Goal: Task Accomplishment & Management: Use online tool/utility

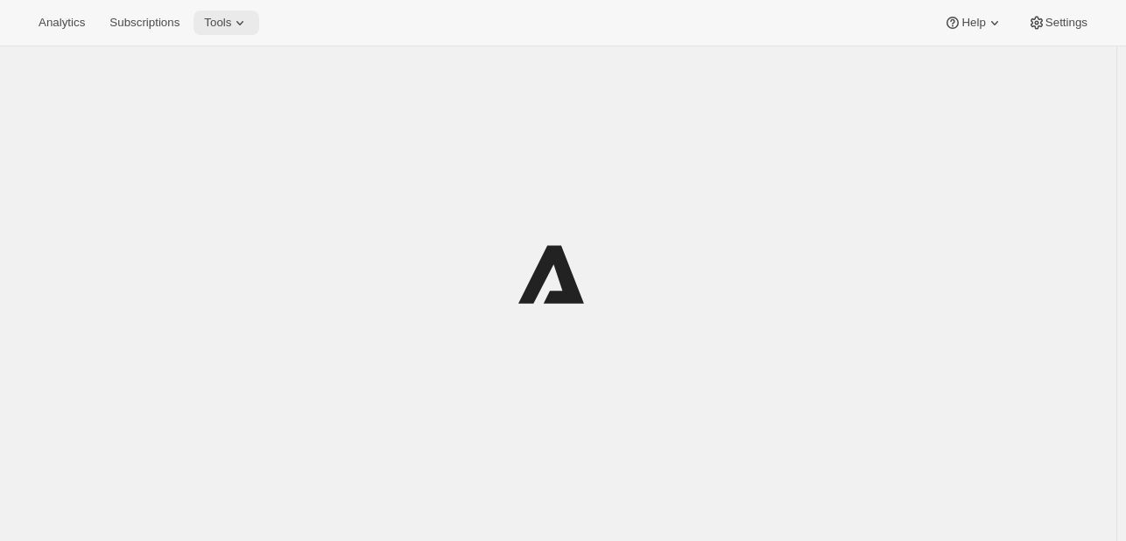
click at [237, 26] on icon at bounding box center [240, 23] width 18 height 18
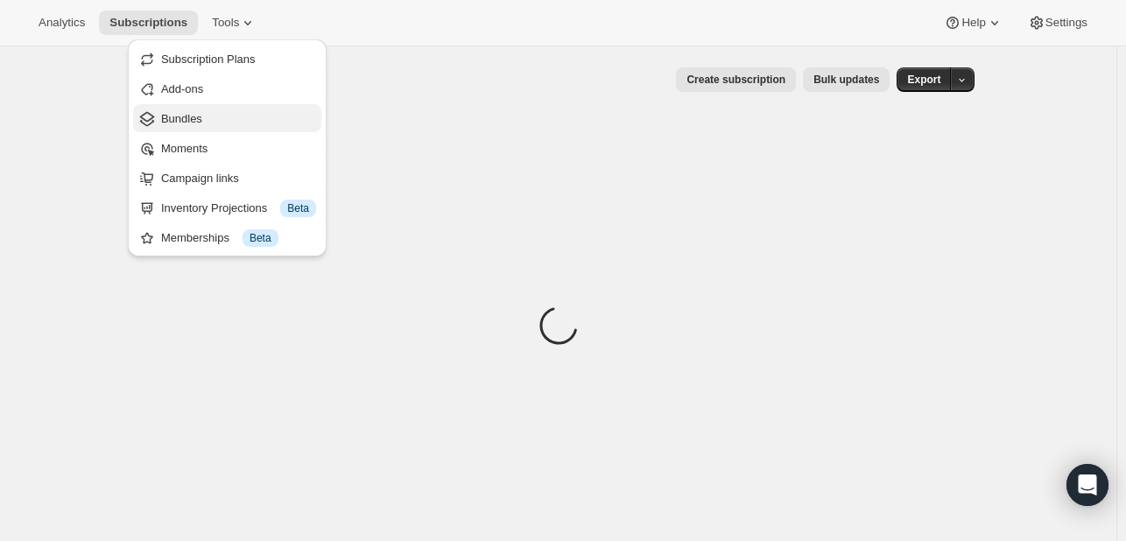
click at [224, 120] on span "Bundles" at bounding box center [238, 119] width 155 height 18
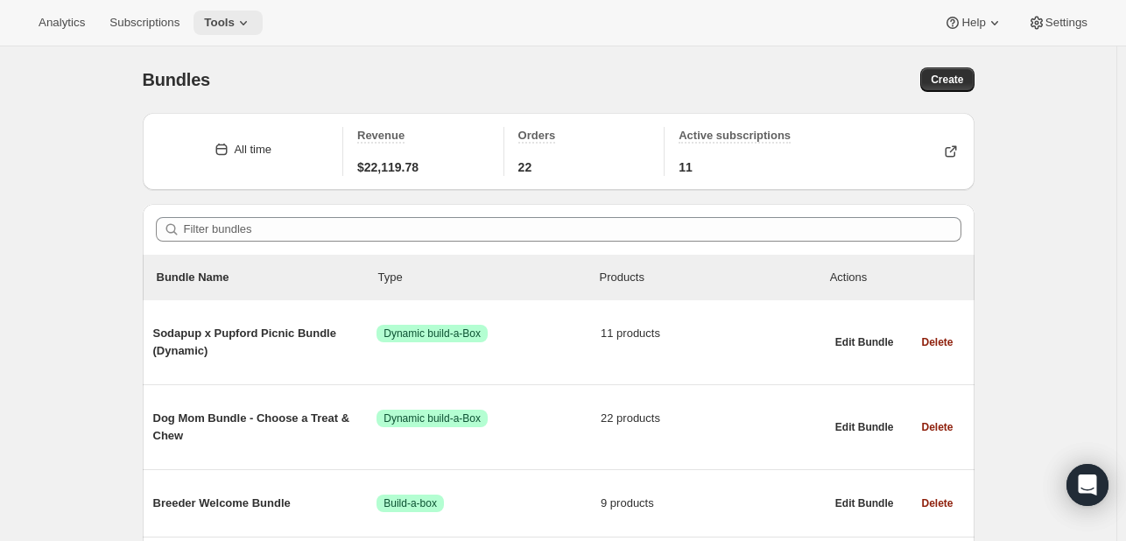
click at [224, 32] on button "Tools" at bounding box center [228, 23] width 69 height 25
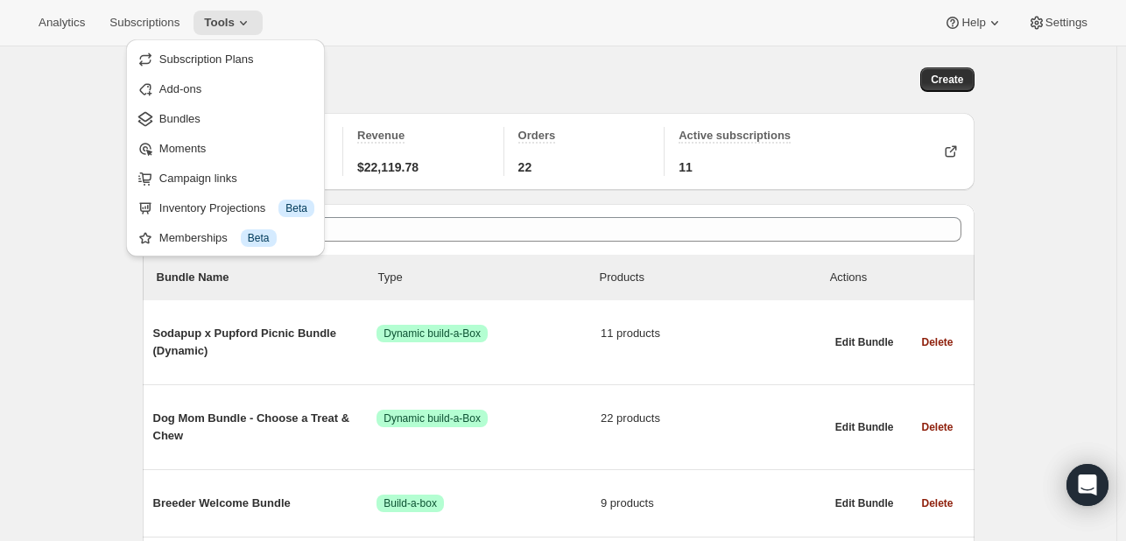
click at [483, 60] on div "Bundles. This page is ready Bundles Create" at bounding box center [559, 79] width 832 height 67
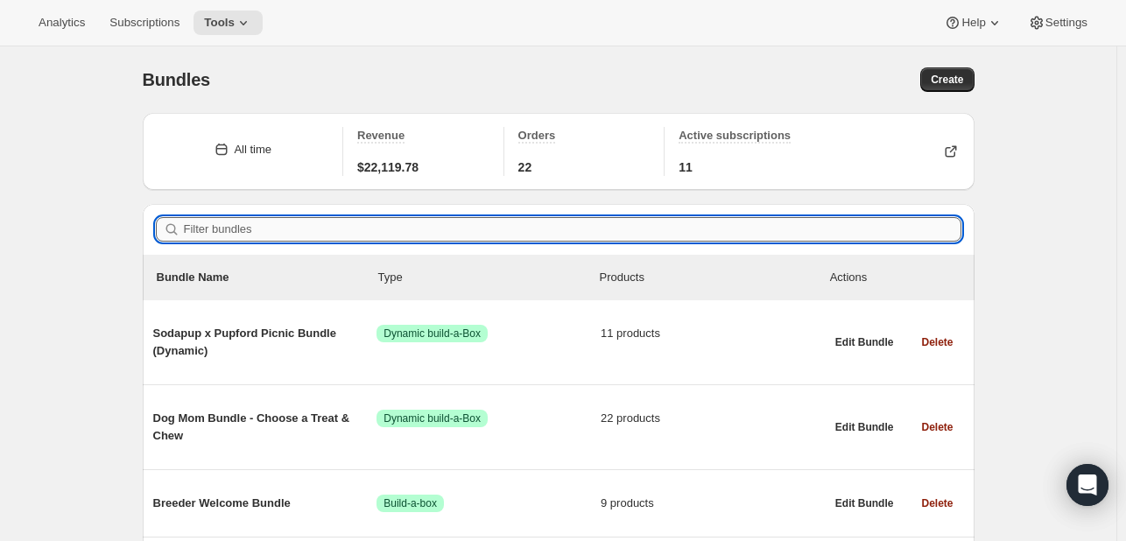
click at [350, 226] on input "Filter bundles" at bounding box center [573, 229] width 778 height 25
click at [919, 81] on div "Create" at bounding box center [774, 79] width 402 height 25
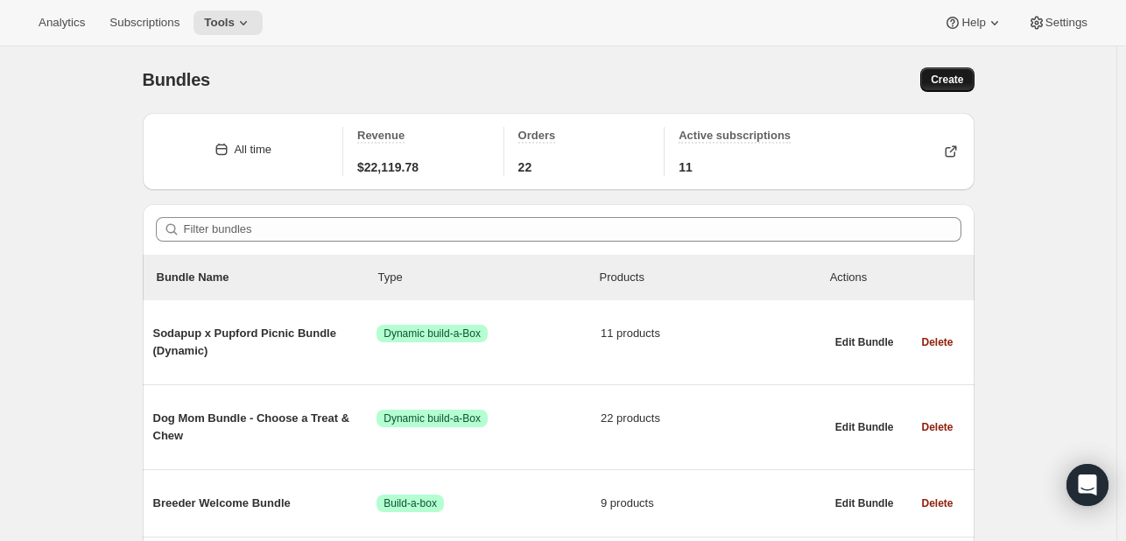
click at [947, 74] on span "Create" at bounding box center [947, 80] width 32 height 14
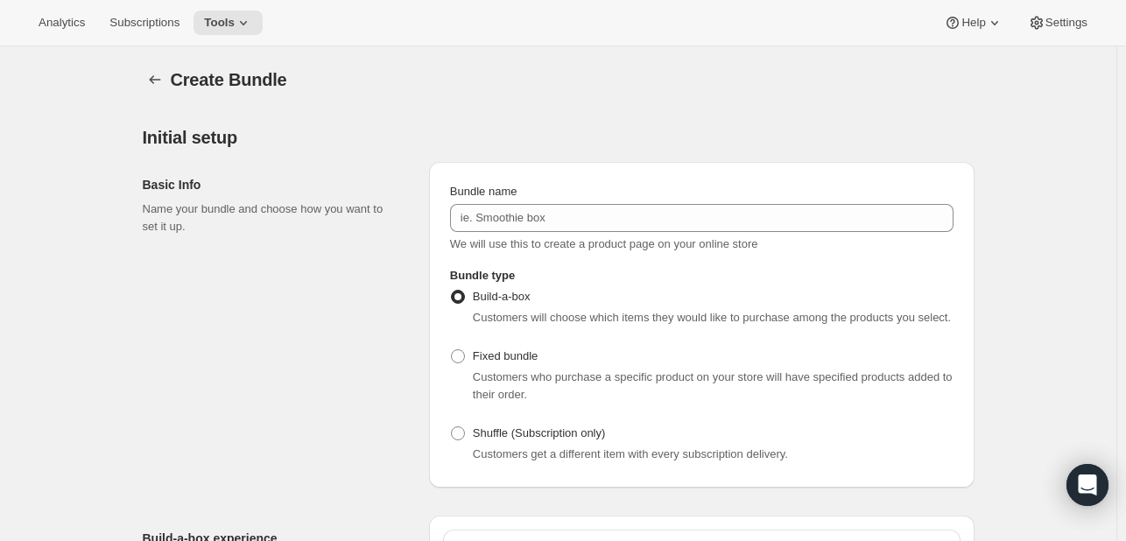
click at [517, 201] on div "Bundle name We will use this to create a product page on your online store" at bounding box center [701, 218] width 503 height 70
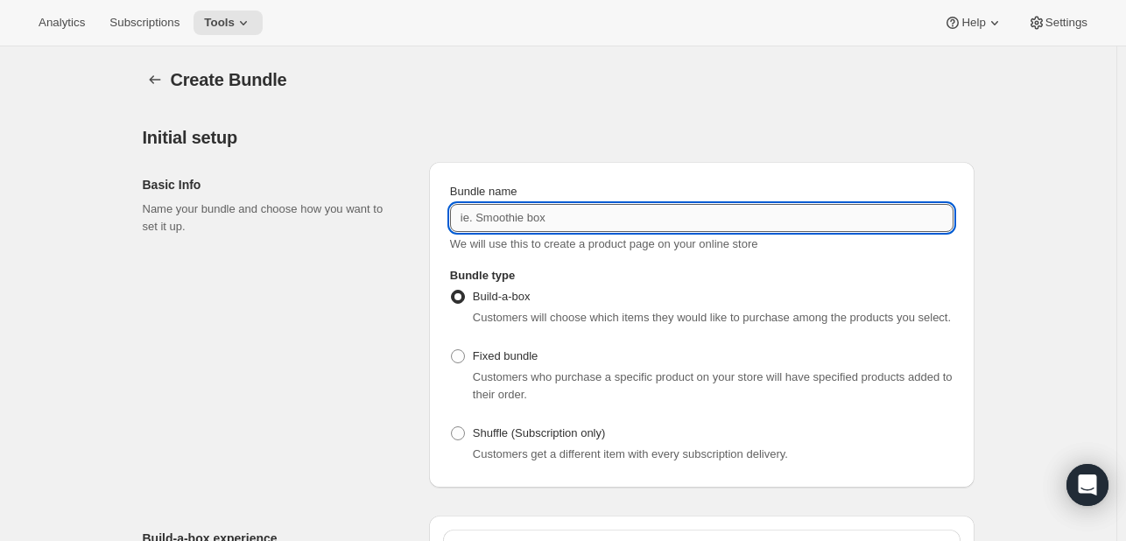
click at [518, 218] on input "Bundle name" at bounding box center [701, 218] width 503 height 28
type input "h"
type input "[DATE] Treat Pack"
click at [531, 375] on span "Customers who purchase a specific product on your store will have specified pro…" at bounding box center [713, 385] width 480 height 31
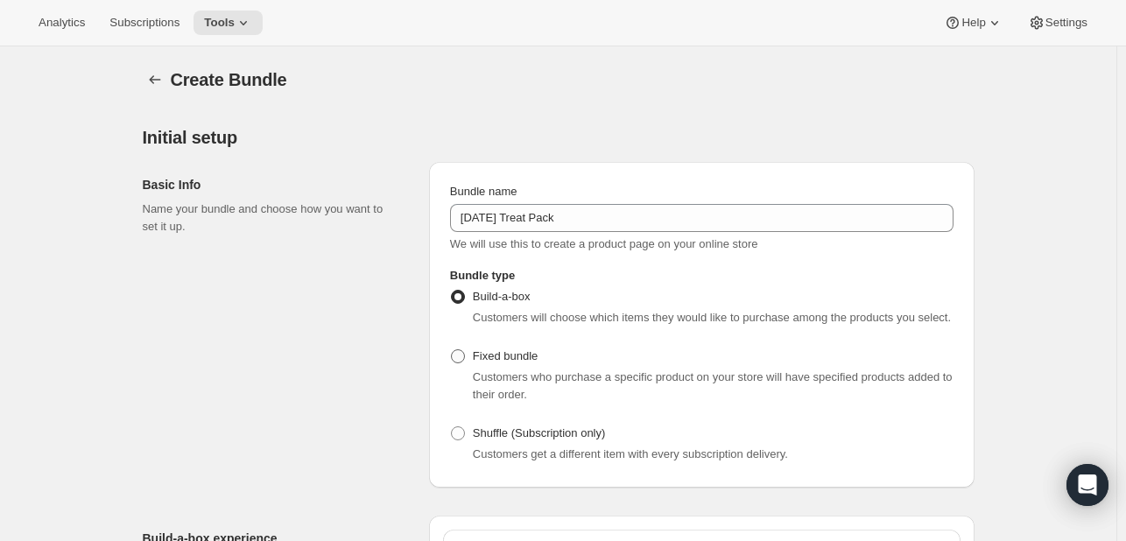
click at [531, 356] on span "Fixed bundle" at bounding box center [505, 355] width 65 height 13
click at [452, 350] on input "Fixed bundle" at bounding box center [451, 349] width 1 height 1
radio input "true"
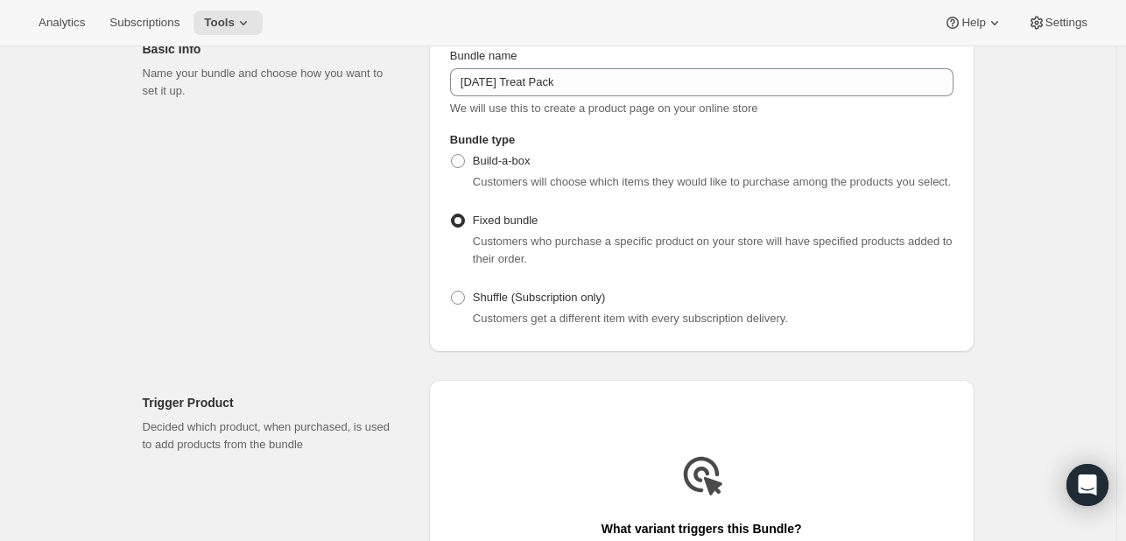
scroll to position [263, 0]
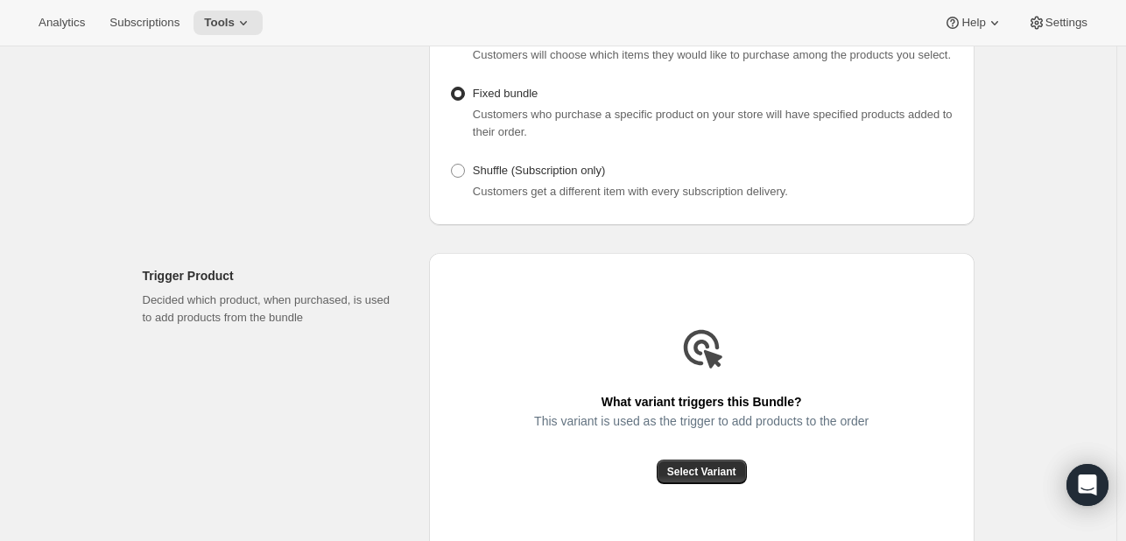
click at [725, 449] on div "This variant is used as the trigger to add products to the order" at bounding box center [701, 437] width 334 height 46
click at [722, 455] on div "This variant is used as the trigger to add products to the order" at bounding box center [701, 437] width 334 height 46
click at [721, 460] on div "What variant triggers this Bundle? This variant is used as the trigger to add p…" at bounding box center [701, 402] width 334 height 163
click at [719, 469] on span "Select Variant" at bounding box center [701, 472] width 69 height 14
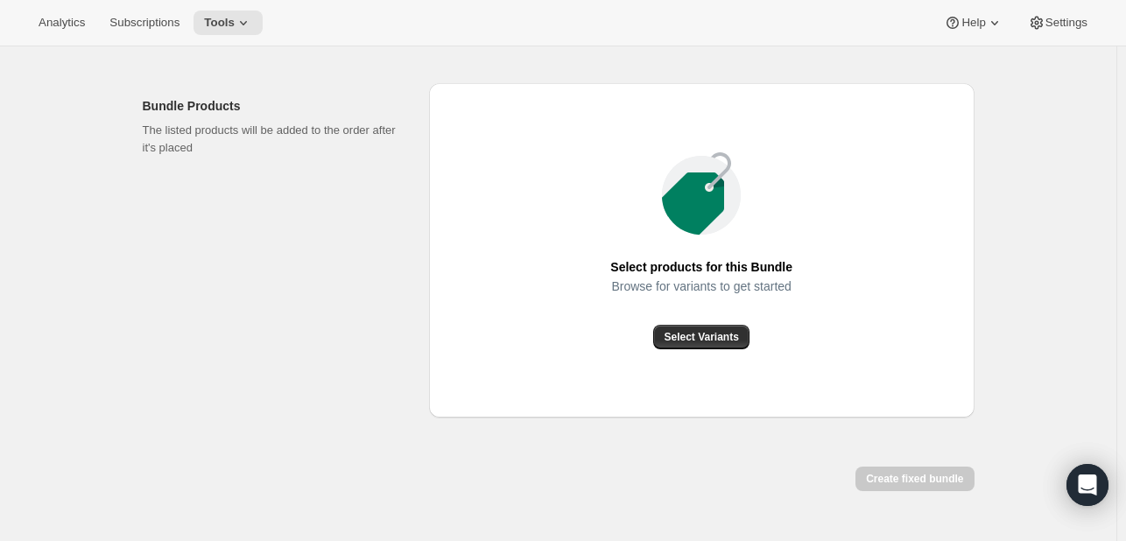
scroll to position [613, 0]
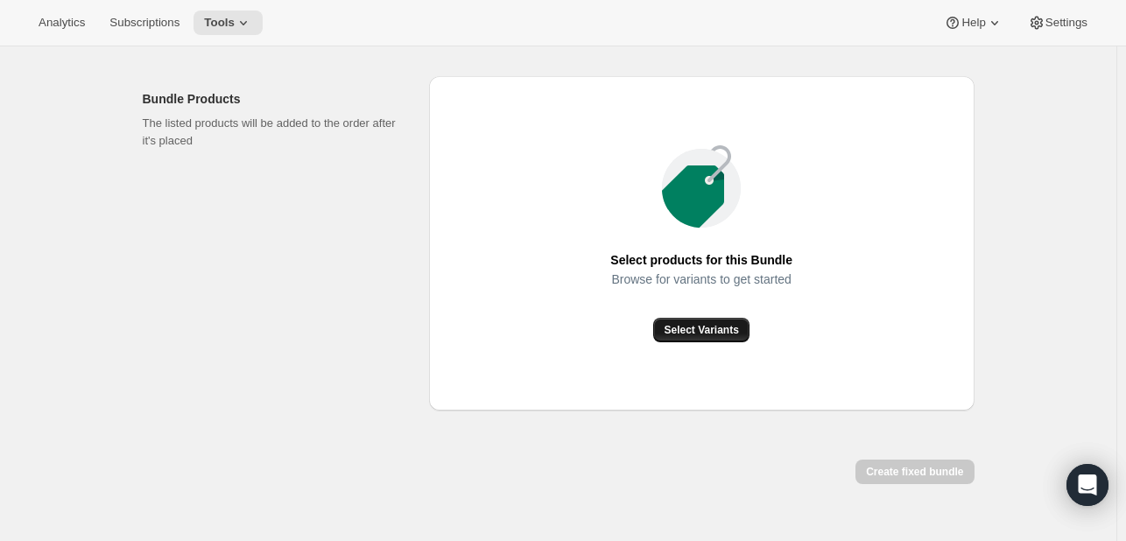
click at [725, 332] on span "Select Variants" at bounding box center [701, 330] width 74 height 14
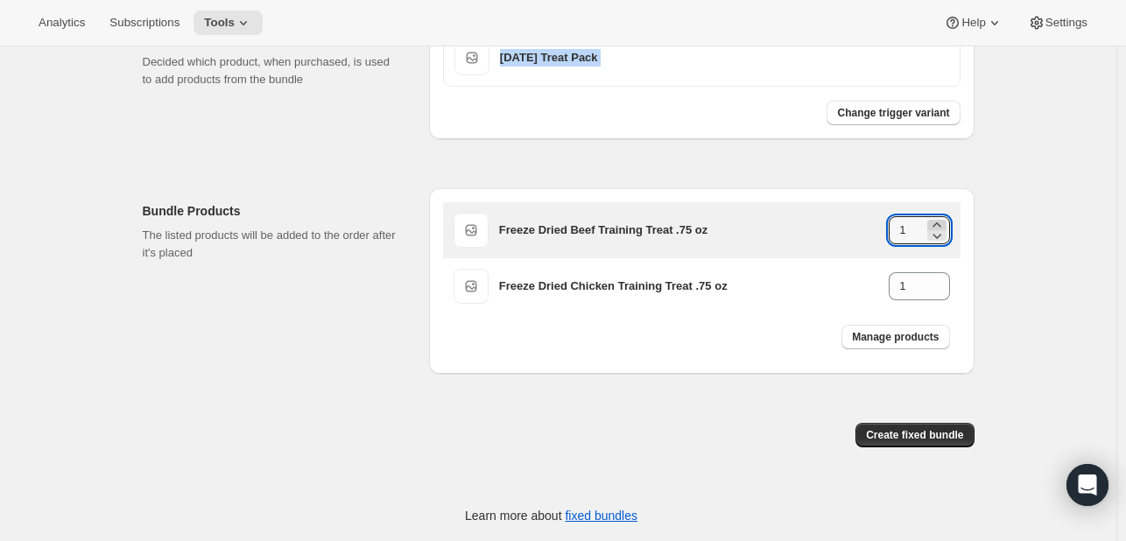
click at [946, 219] on icon at bounding box center [937, 225] width 18 height 18
click at [946, 218] on icon at bounding box center [937, 225] width 18 height 18
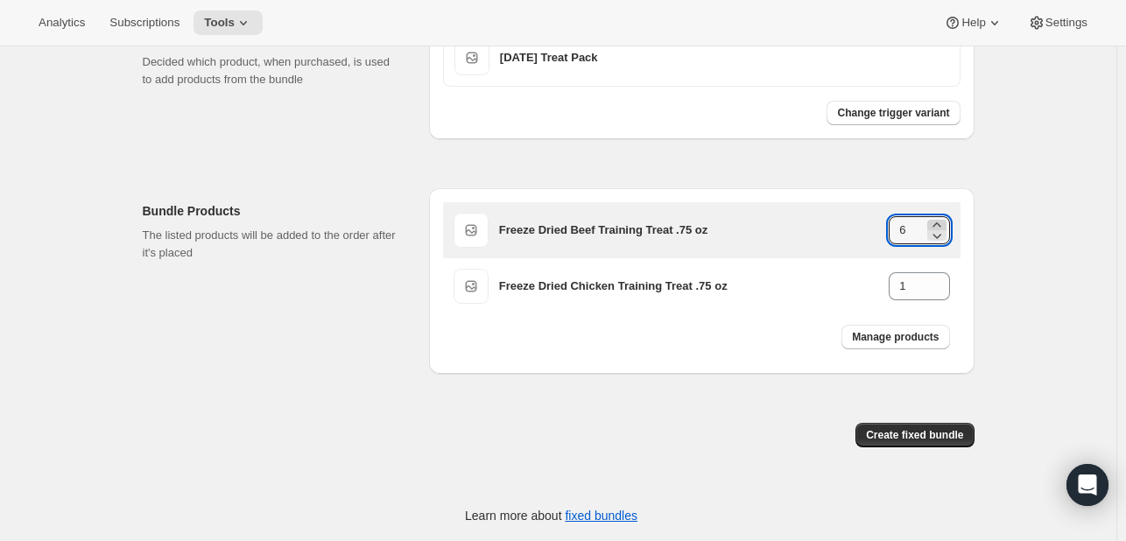
click at [946, 218] on icon at bounding box center [937, 225] width 18 height 18
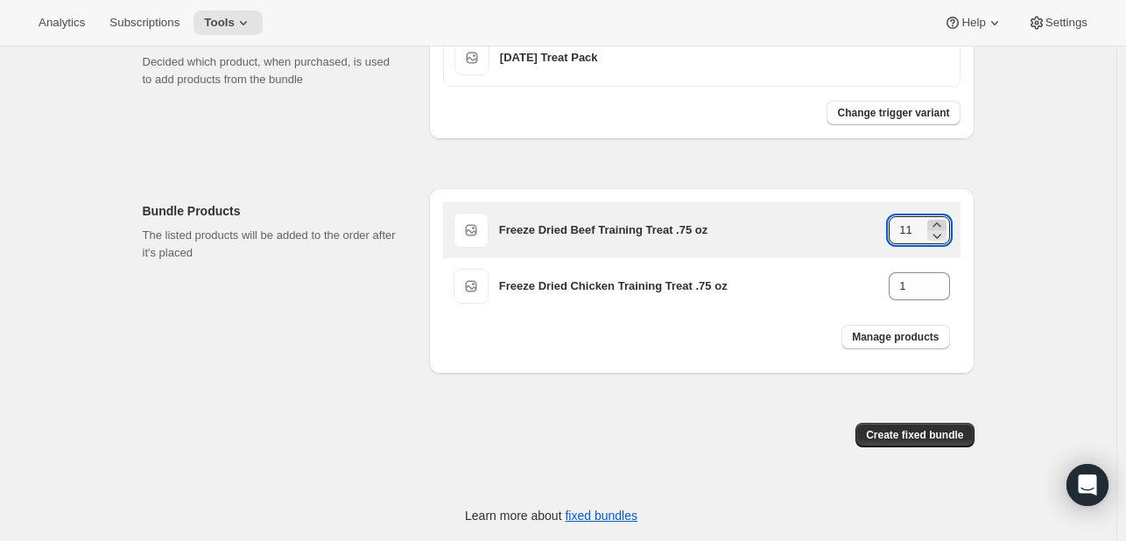
click at [946, 218] on icon at bounding box center [937, 225] width 18 height 18
type input "12"
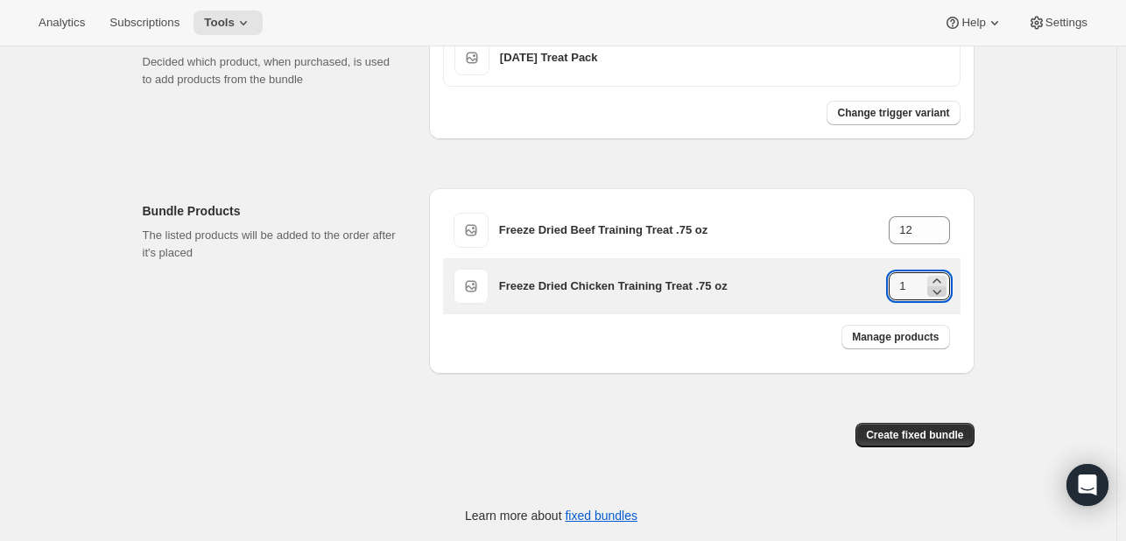
click at [940, 283] on icon at bounding box center [937, 292] width 18 height 18
click at [940, 279] on icon at bounding box center [937, 281] width 18 height 18
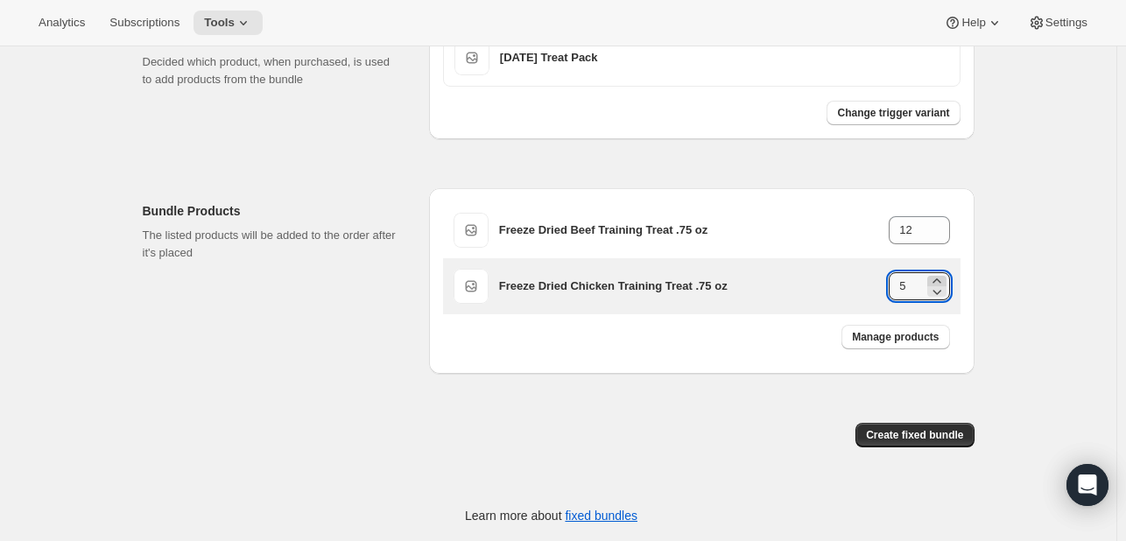
click at [940, 279] on icon at bounding box center [937, 281] width 18 height 18
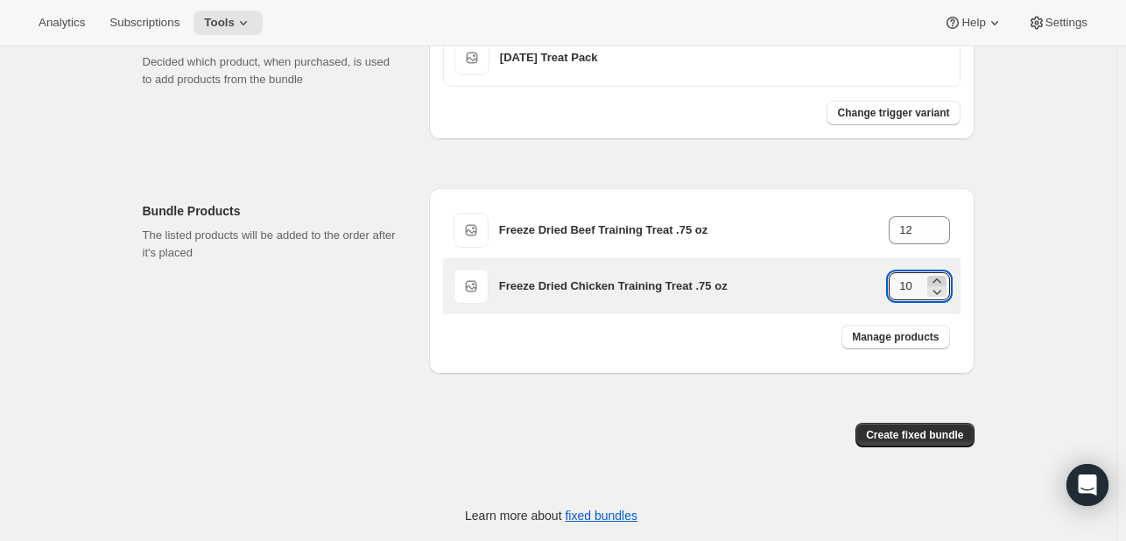
click at [940, 279] on icon at bounding box center [937, 281] width 18 height 18
type input "12"
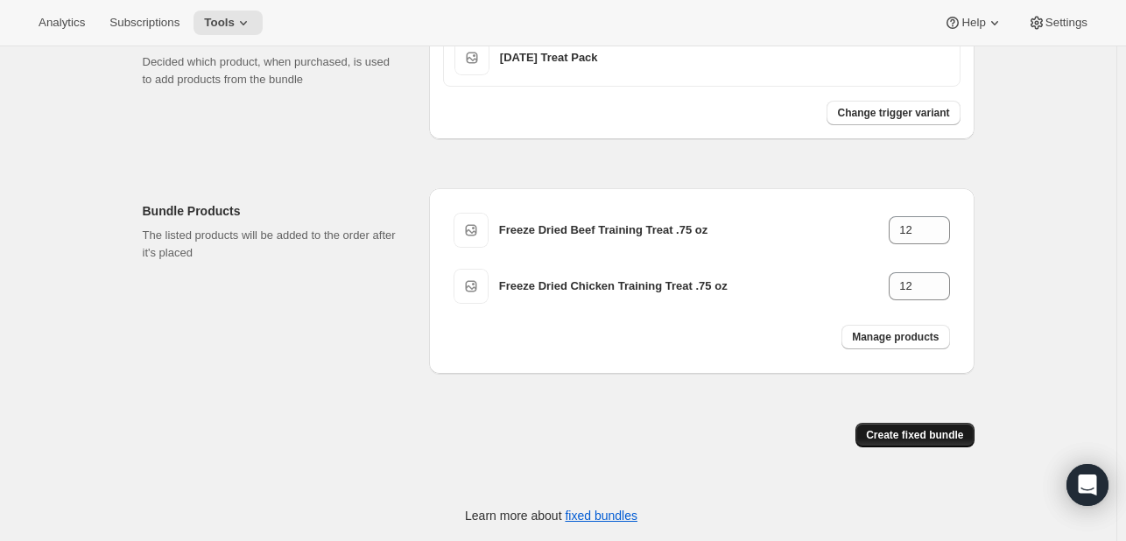
click at [937, 435] on span "Create fixed bundle" at bounding box center [914, 435] width 97 height 14
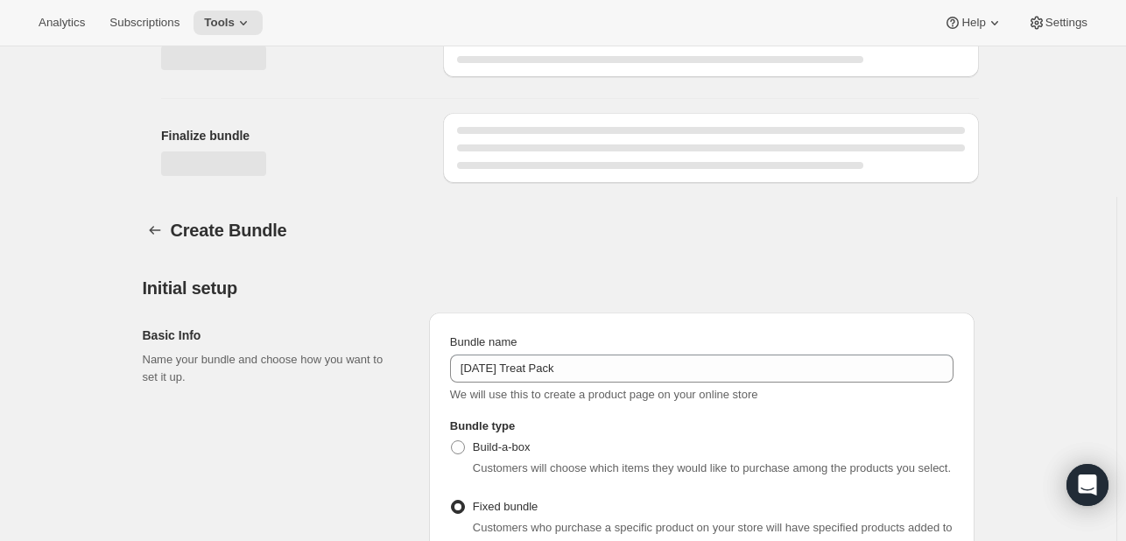
scroll to position [151, 0]
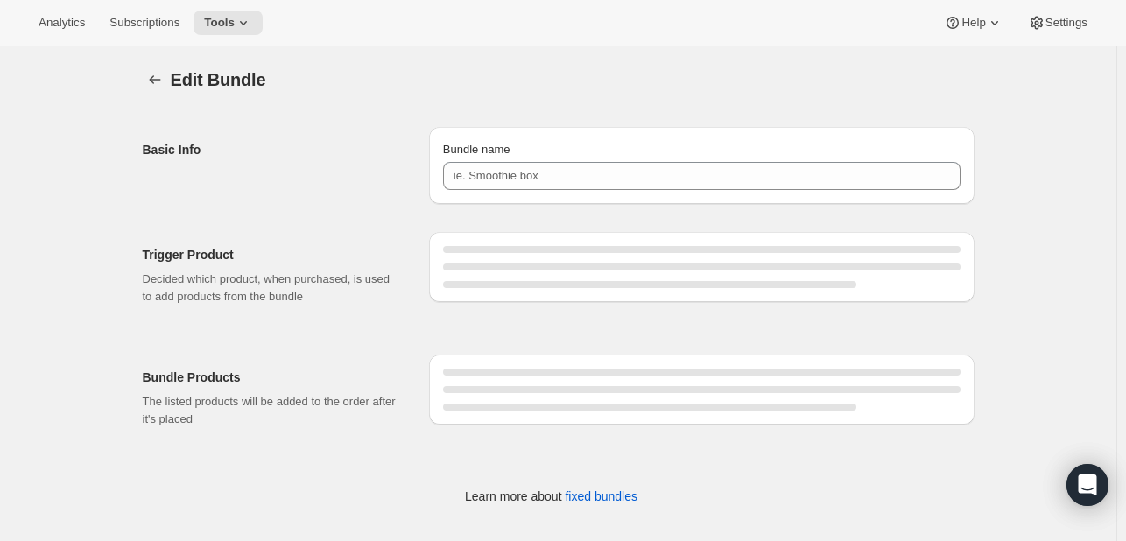
type input "[DATE] Treat Pack"
